Goal: Information Seeking & Learning: Learn about a topic

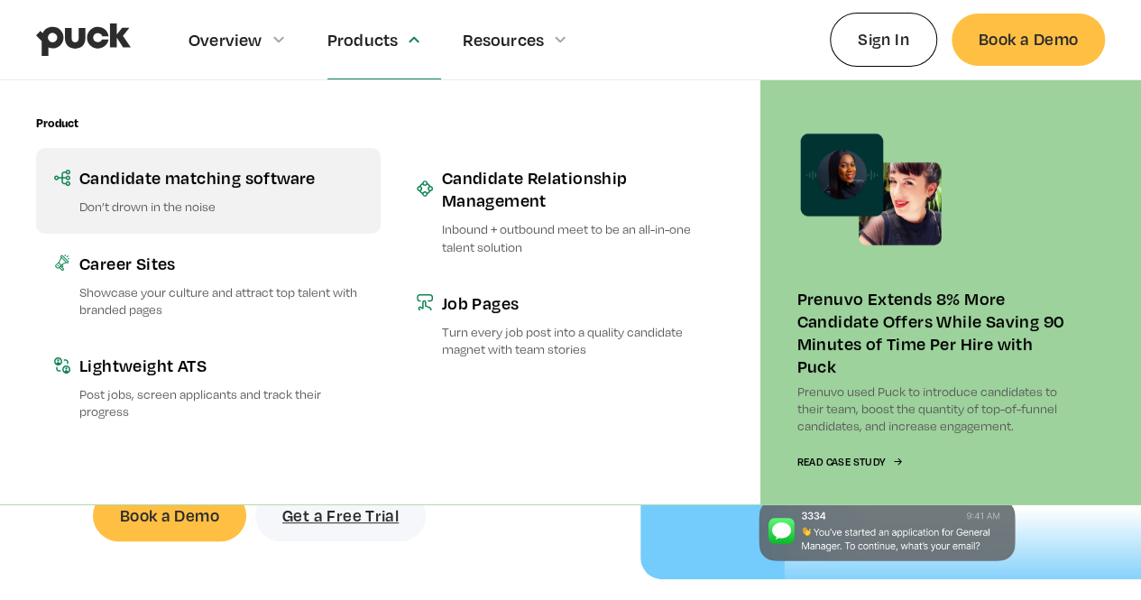
click at [274, 194] on link "Candidate matching software Don’t drown in the noise" at bounding box center [208, 190] width 345 height 85
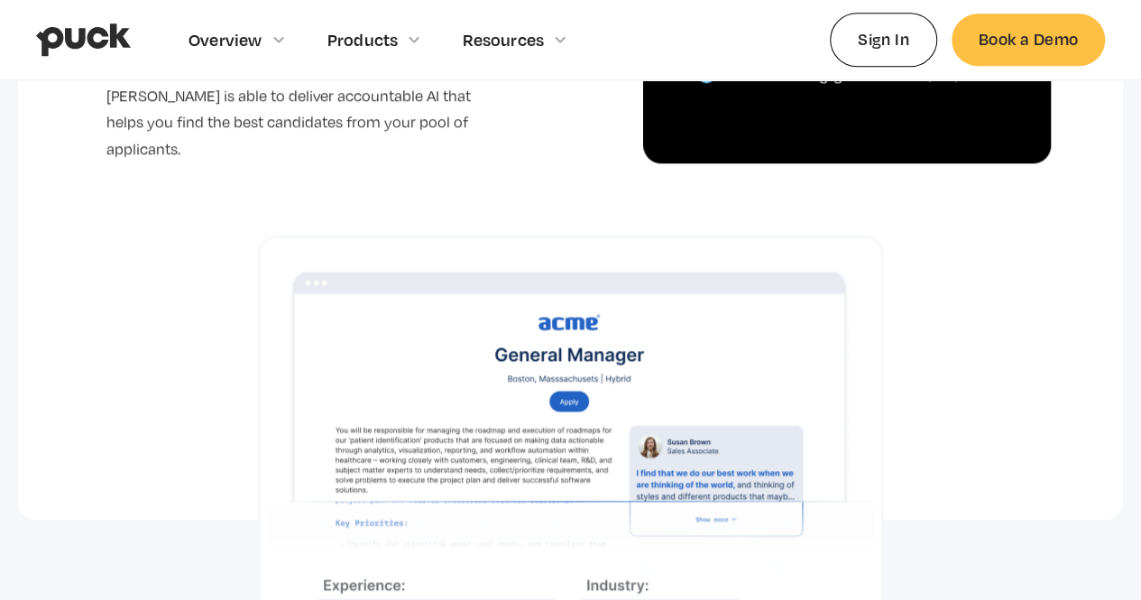
scroll to position [1003, 0]
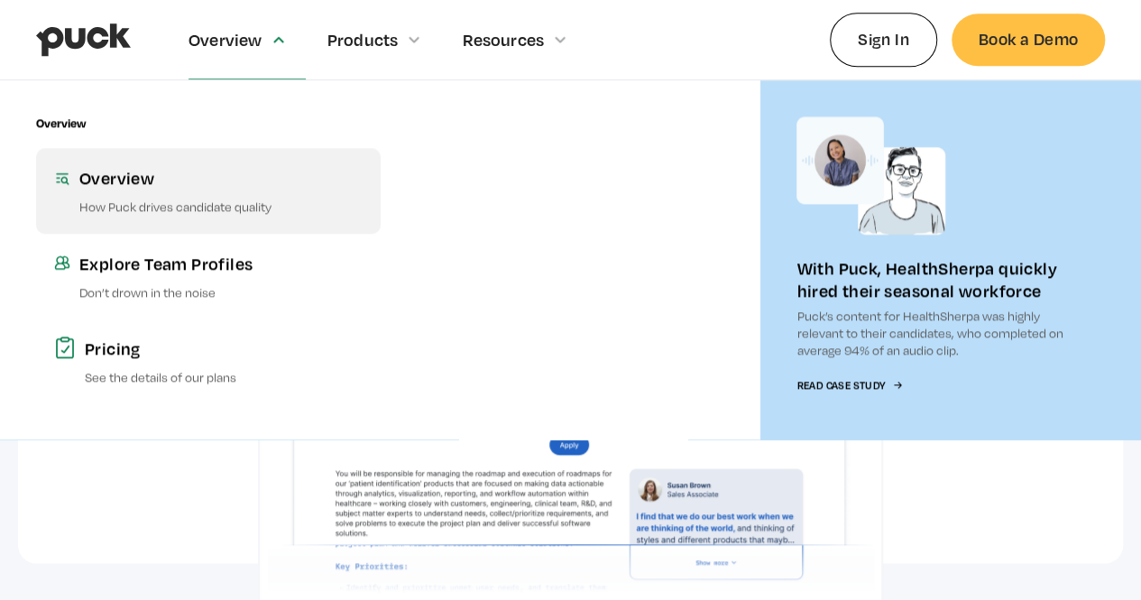
click at [182, 189] on div "Overview" at bounding box center [220, 177] width 283 height 23
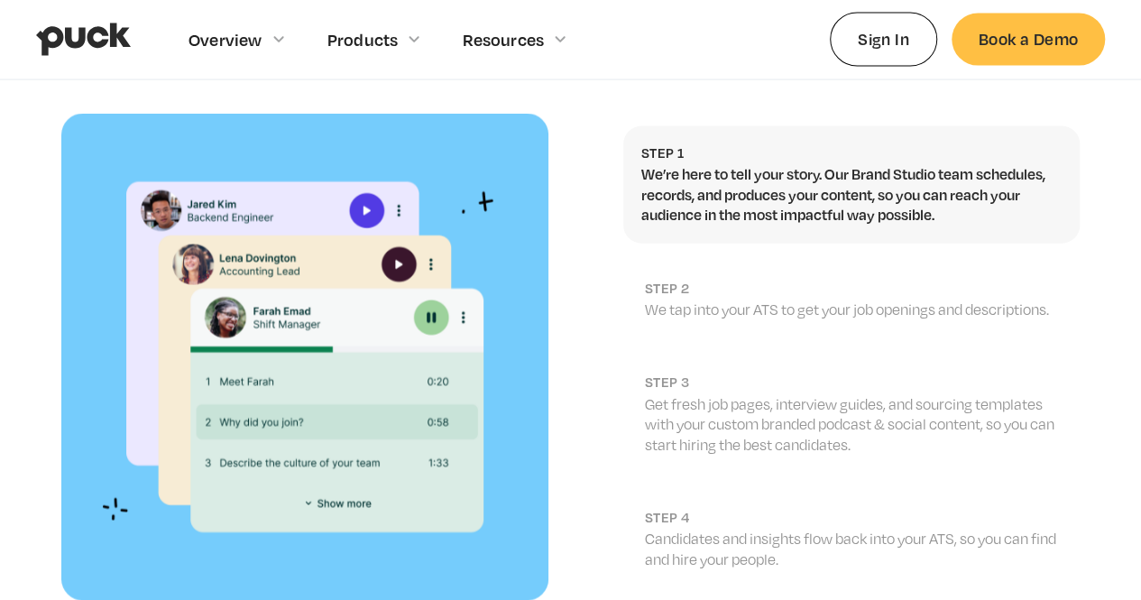
scroll to position [1977, 0]
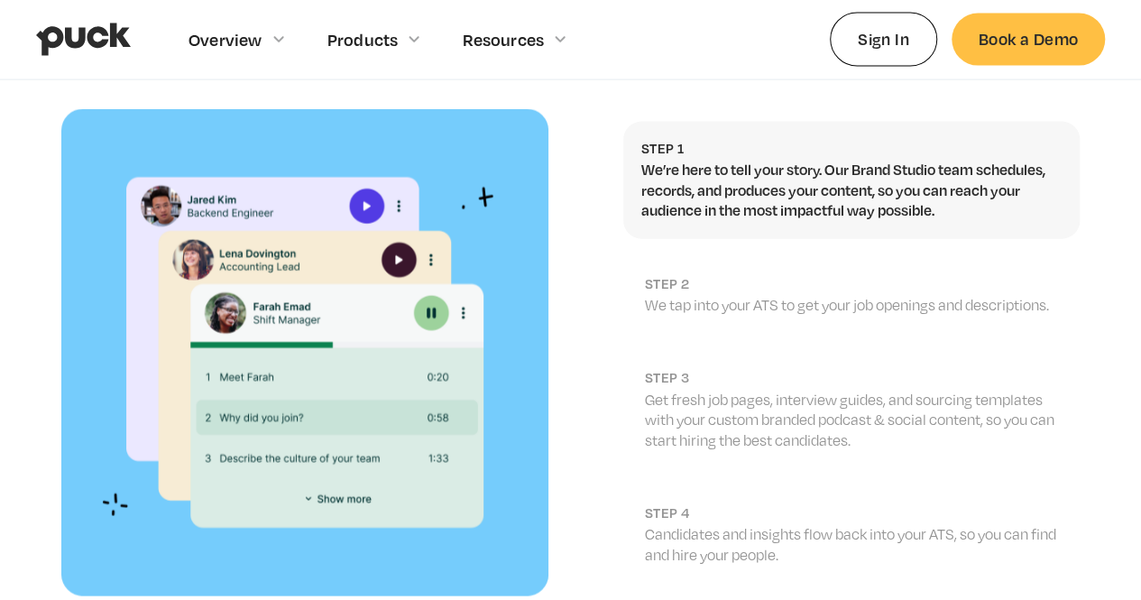
click at [803, 176] on p "We’re here to tell your story. Our Brand Studio team schedules, records, and pr…" at bounding box center [852, 190] width 420 height 60
click at [765, 295] on p "We tap into your ATS to get your job openings and descriptions." at bounding box center [853, 305] width 417 height 20
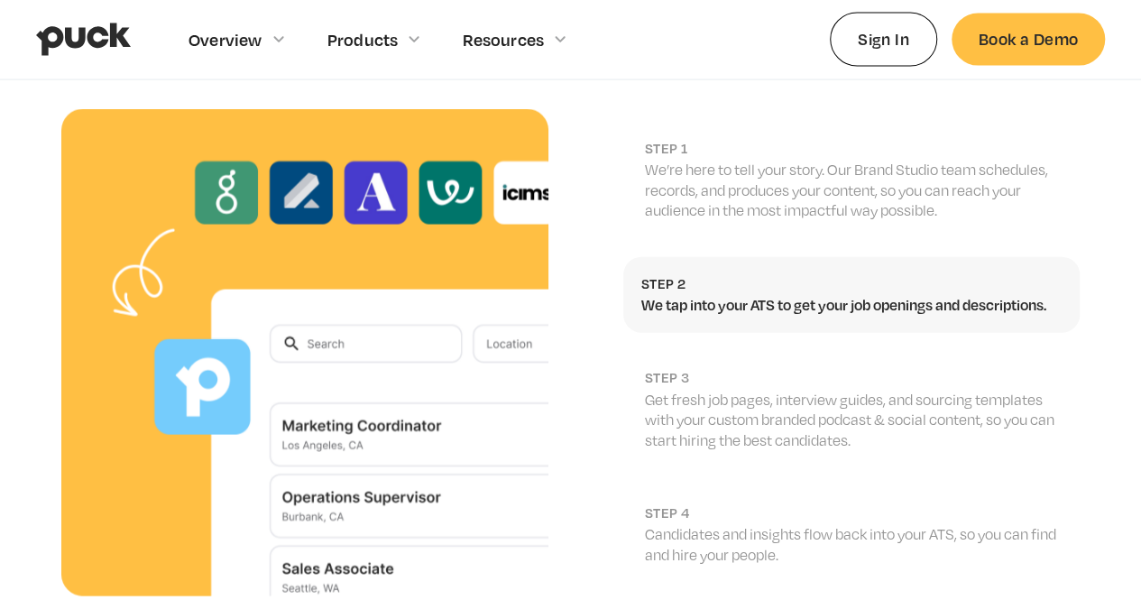
click at [774, 390] on p "Get fresh job pages, interview guides, and sourcing templates with your custom …" at bounding box center [853, 420] width 417 height 60
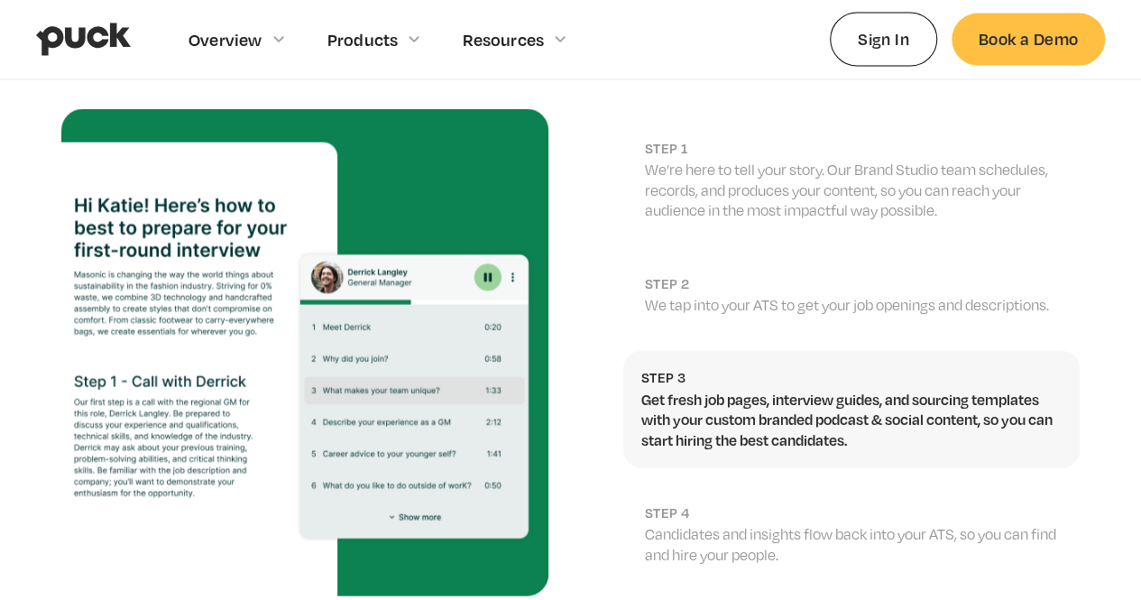
click at [771, 369] on h2 "step 3" at bounding box center [852, 377] width 420 height 17
click at [758, 445] on div "Step 1 We’re here to tell your story. Our Brand Studio team schedules, records,…" at bounding box center [851, 352] width 457 height 497
click at [768, 524] on p "Candidates and insights flow back into your ATS, so you can find and hire your …" at bounding box center [853, 544] width 417 height 41
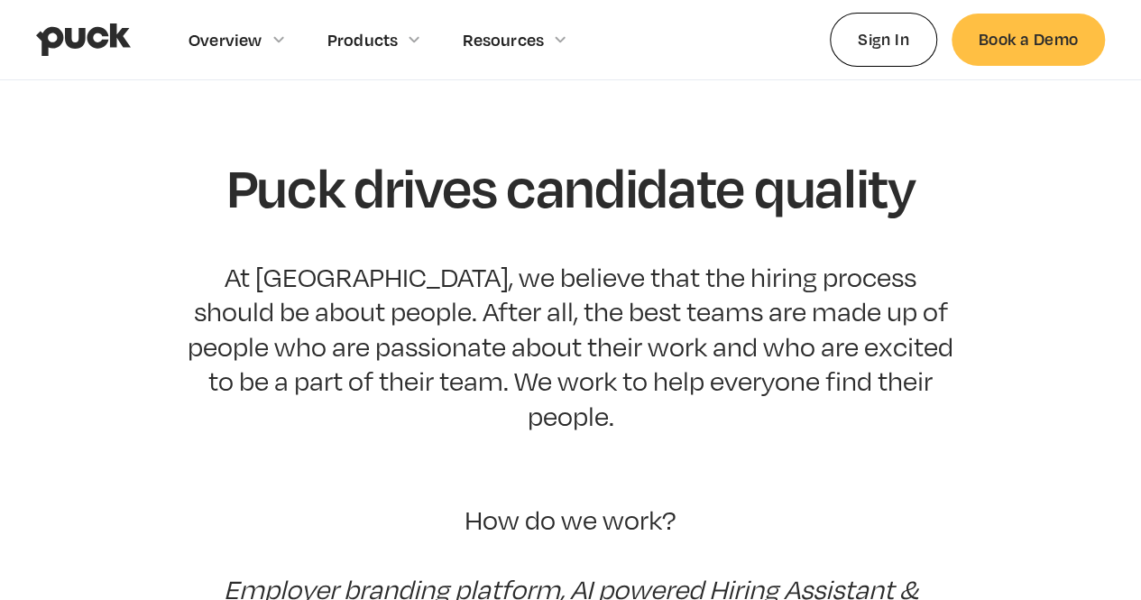
scroll to position [0, 0]
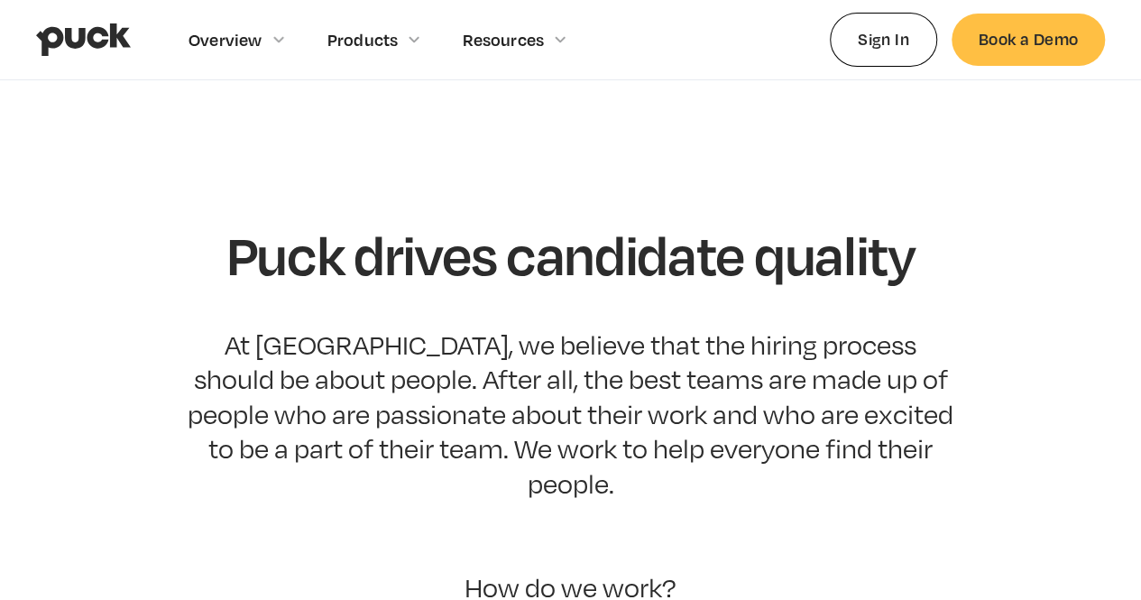
click at [108, 14] on link "home" at bounding box center [83, 39] width 95 height 79
